Goal: Task Accomplishment & Management: Manage account settings

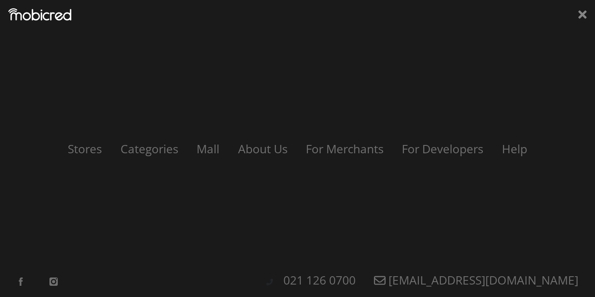
scroll to position [0, 592]
click at [585, 16] on icon at bounding box center [582, 14] width 8 height 8
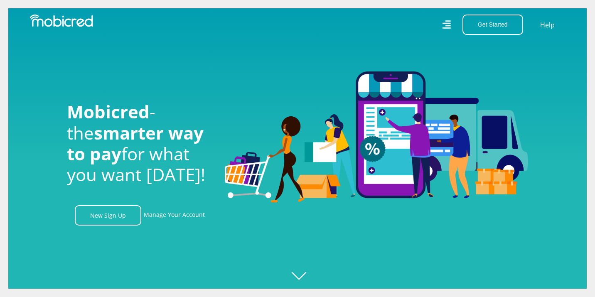
scroll to position [0, 1066]
click at [447, 25] on icon at bounding box center [446, 25] width 8 height 12
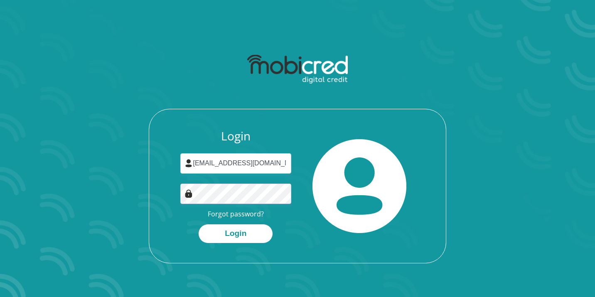
type input "[EMAIL_ADDRESS][DOMAIN_NAME]"
click at [236, 233] on button "Login" at bounding box center [236, 233] width 74 height 19
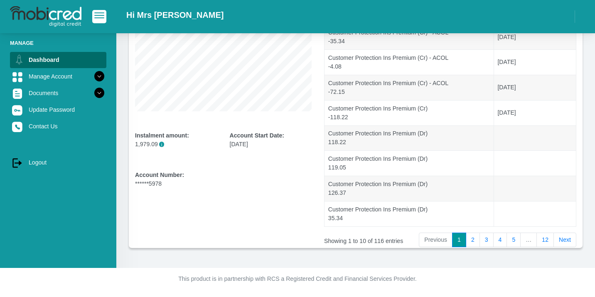
scroll to position [297, 0]
click at [74, 90] on link "Documents" at bounding box center [58, 93] width 96 height 16
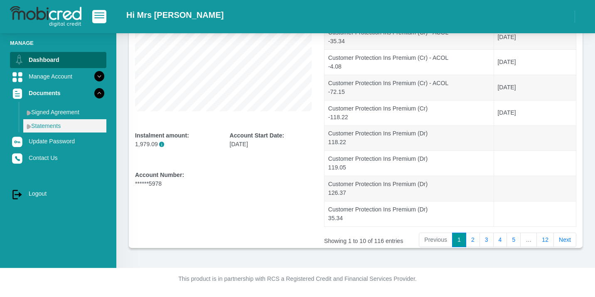
click at [54, 126] on link "Statements" at bounding box center [64, 125] width 83 height 13
click at [67, 124] on link "Statements" at bounding box center [64, 125] width 83 height 13
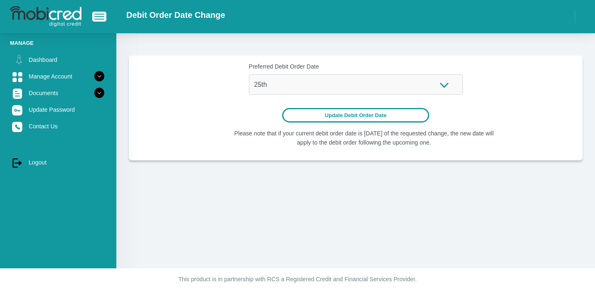
click at [305, 121] on button "Update Debit Order Date" at bounding box center [356, 115] width 148 height 15
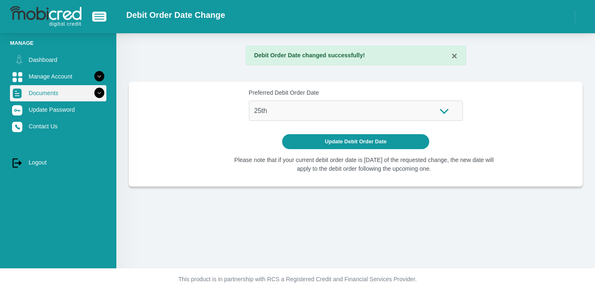
click at [86, 99] on link "Documents" at bounding box center [58, 93] width 96 height 16
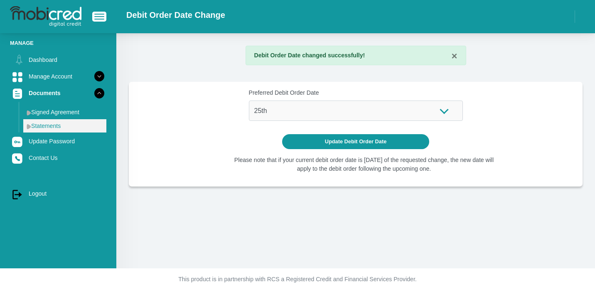
click at [54, 125] on link "Statements" at bounding box center [64, 125] width 83 height 13
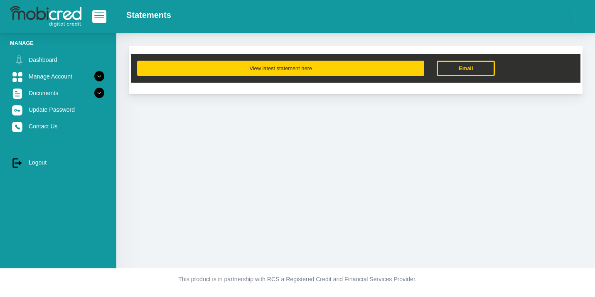
click at [230, 69] on button "View latest statement here" at bounding box center [280, 68] width 287 height 15
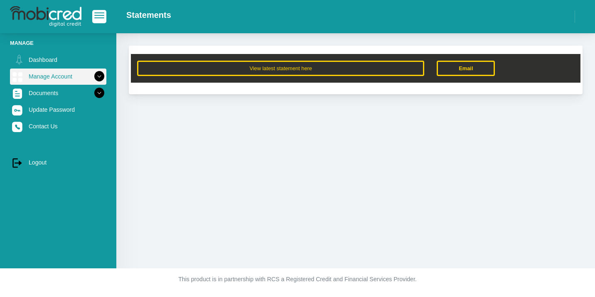
click at [90, 76] on link "Manage Account" at bounding box center [58, 77] width 96 height 16
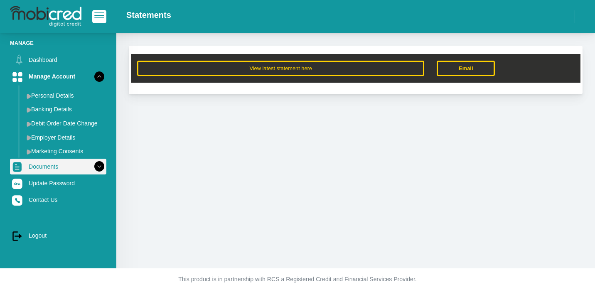
click at [62, 167] on link "Documents" at bounding box center [58, 167] width 96 height 16
